Goal: Use online tool/utility: Utilize a website feature to perform a specific function

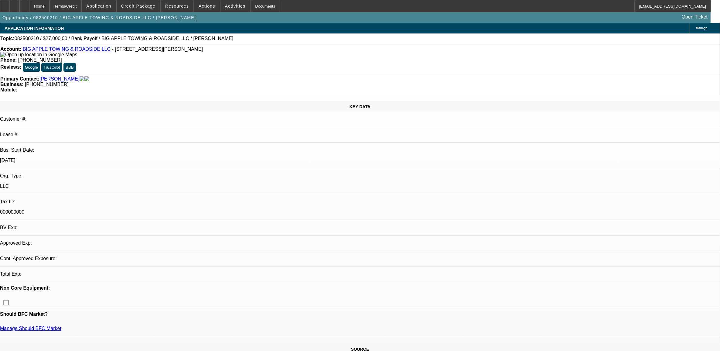
select select "0.1"
select select "2"
select select "0"
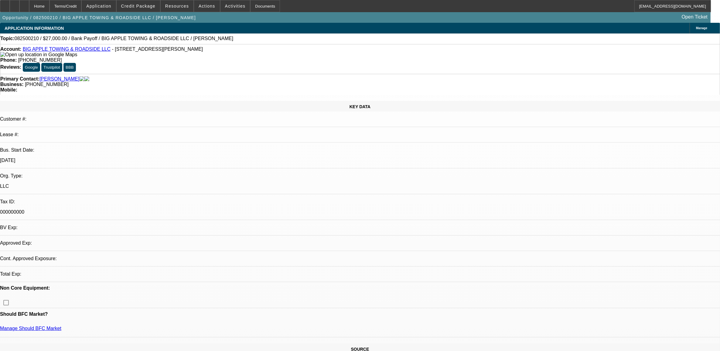
select select "0"
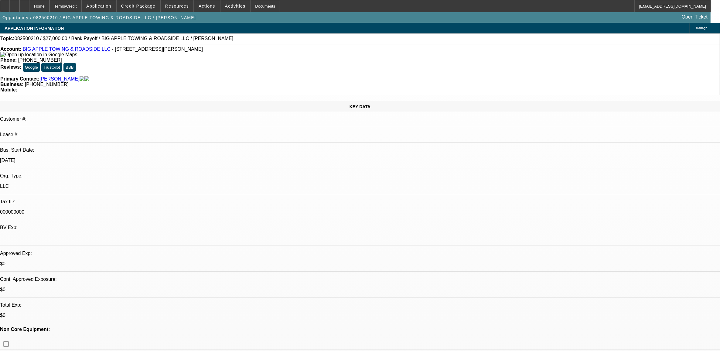
select select "1"
select select "2"
select select "6"
select select "1"
select select "2"
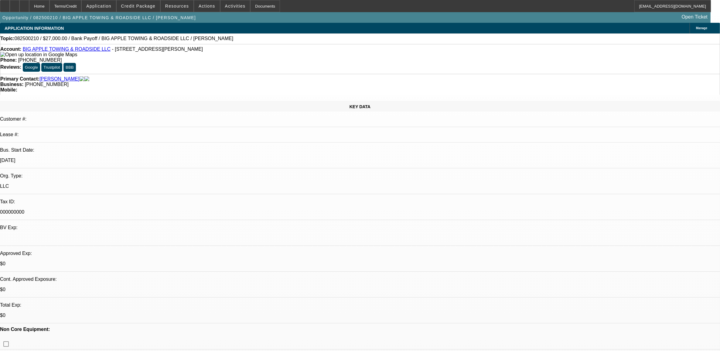
select select "6"
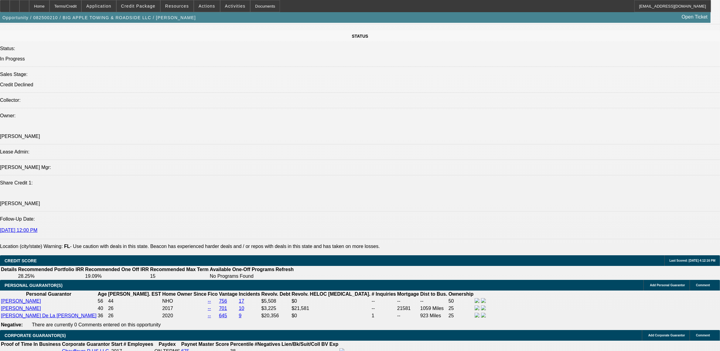
scroll to position [683, 0]
